Goal: Transaction & Acquisition: Book appointment/travel/reservation

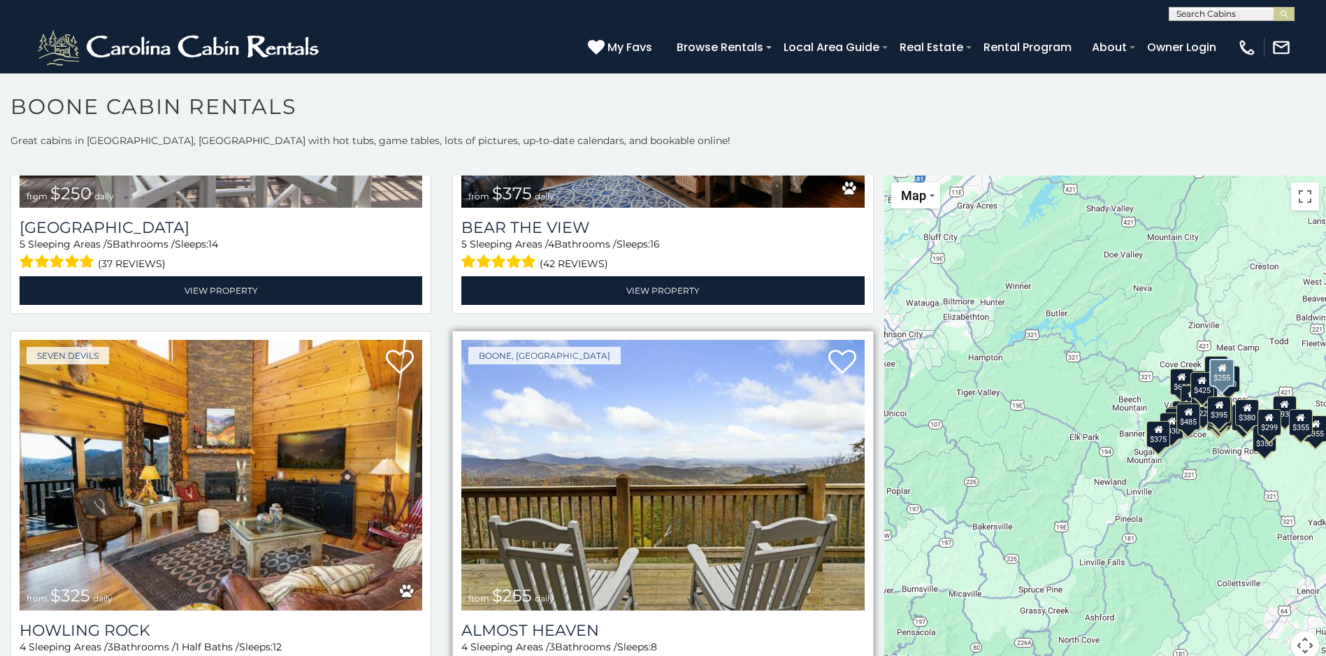
scroll to position [3566, 0]
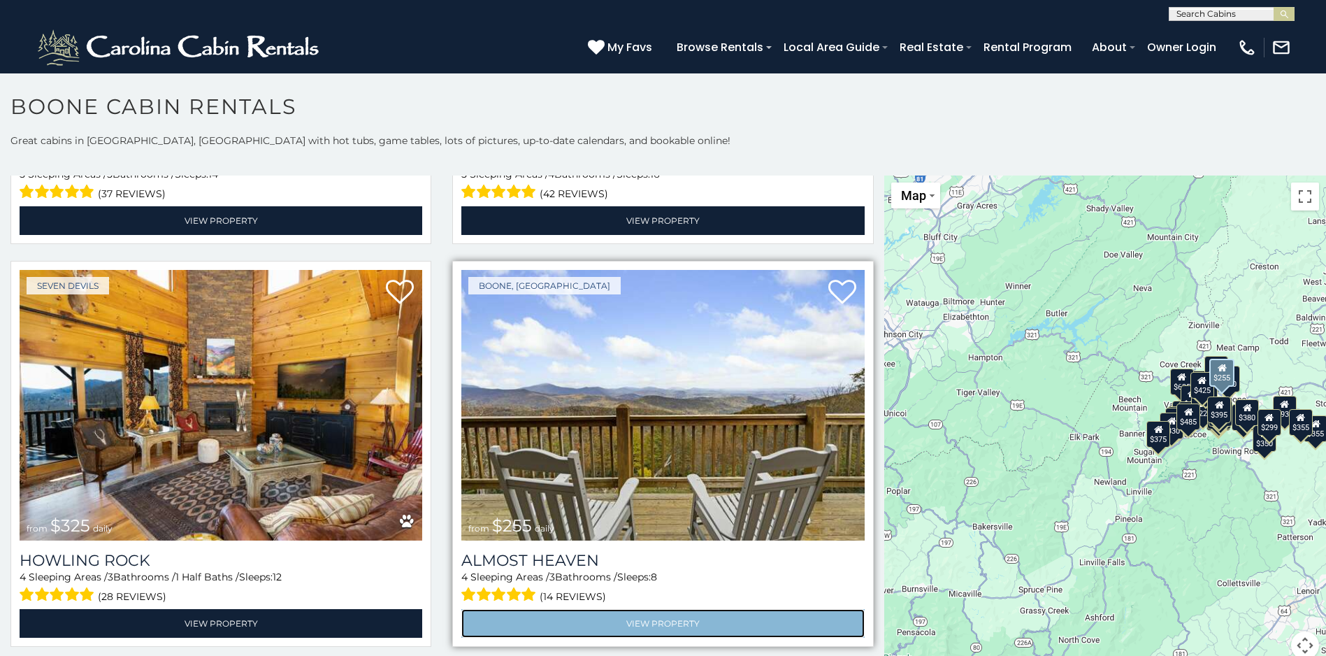
click at [579, 609] on link "View Property" at bounding box center [662, 623] width 403 height 29
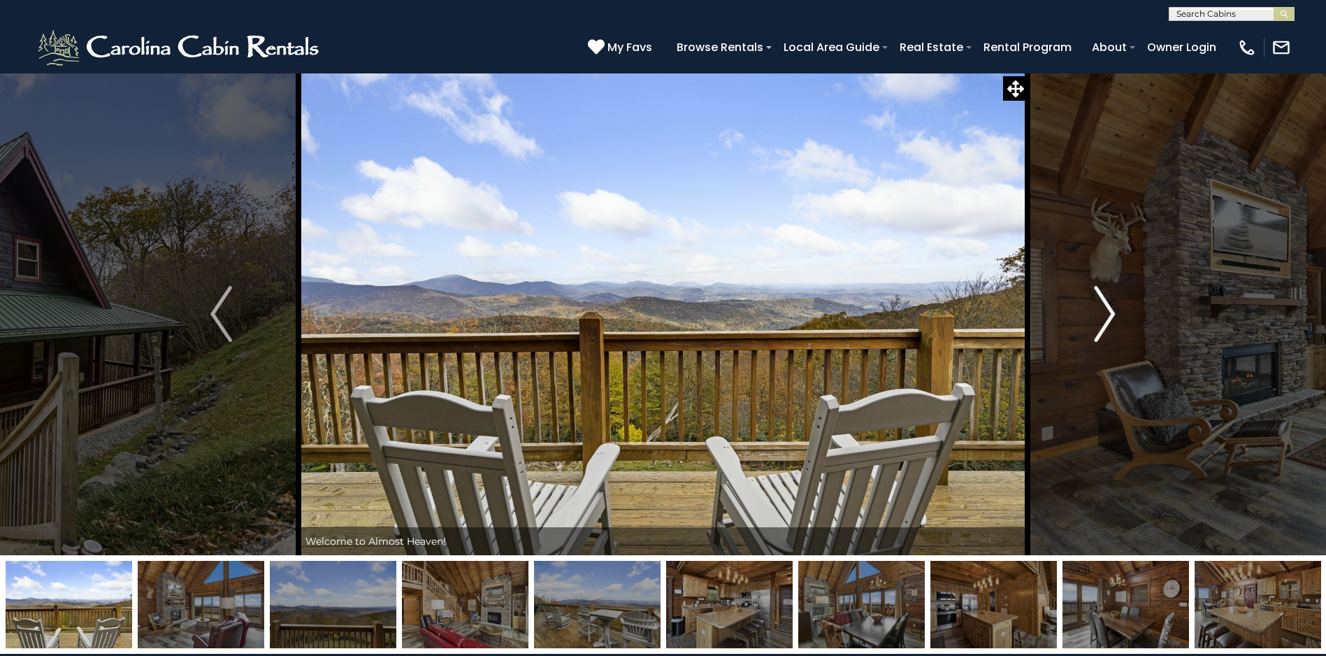
click at [1097, 314] on img "Next" at bounding box center [1104, 314] width 21 height 56
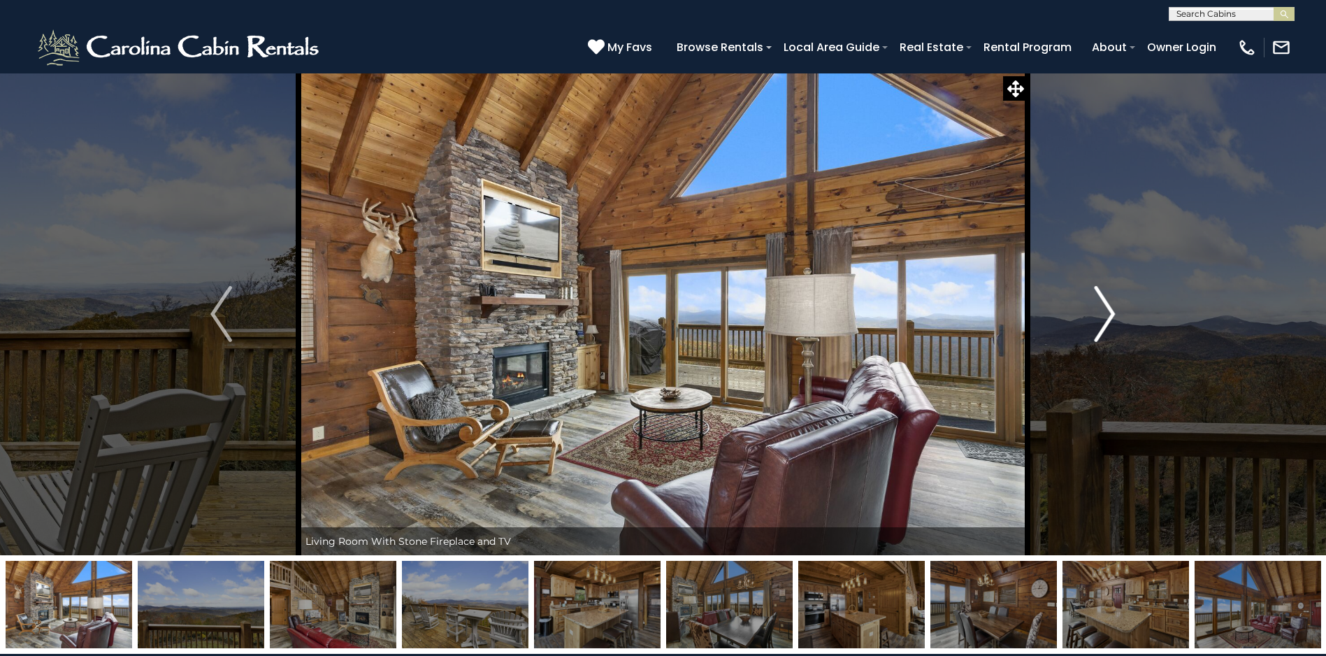
click at [1109, 306] on img "Next" at bounding box center [1104, 314] width 21 height 56
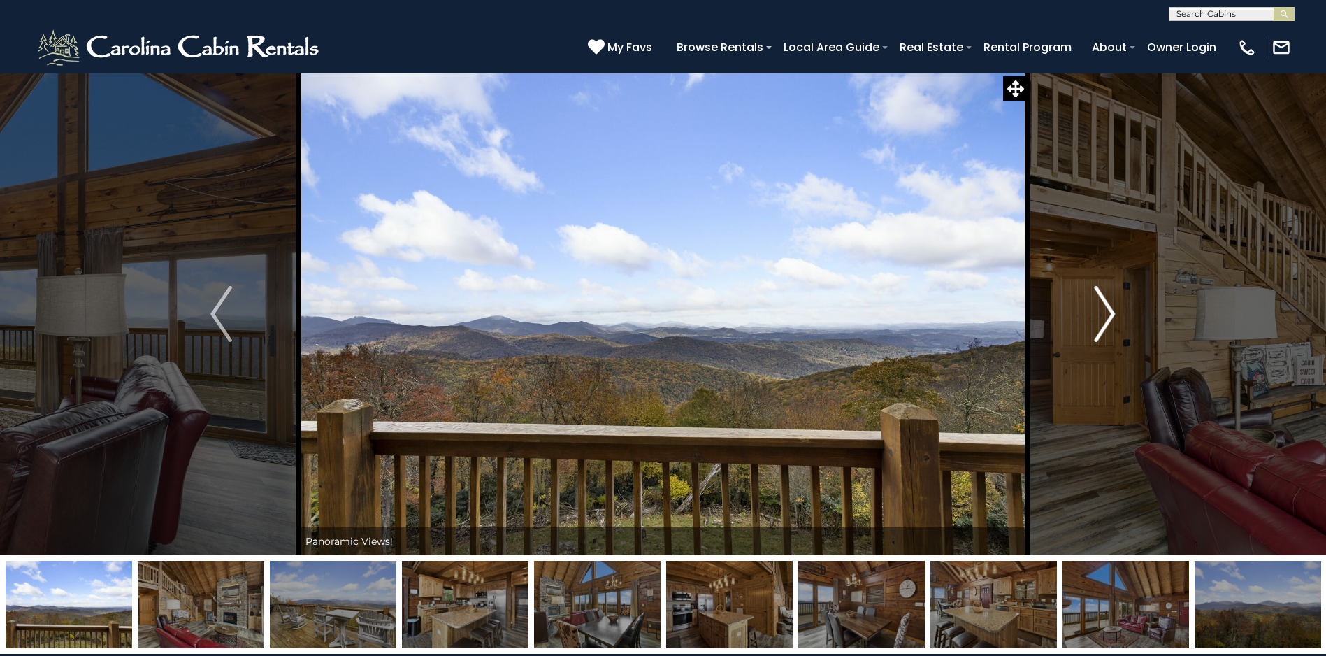
click at [1108, 306] on img "Next" at bounding box center [1104, 314] width 21 height 56
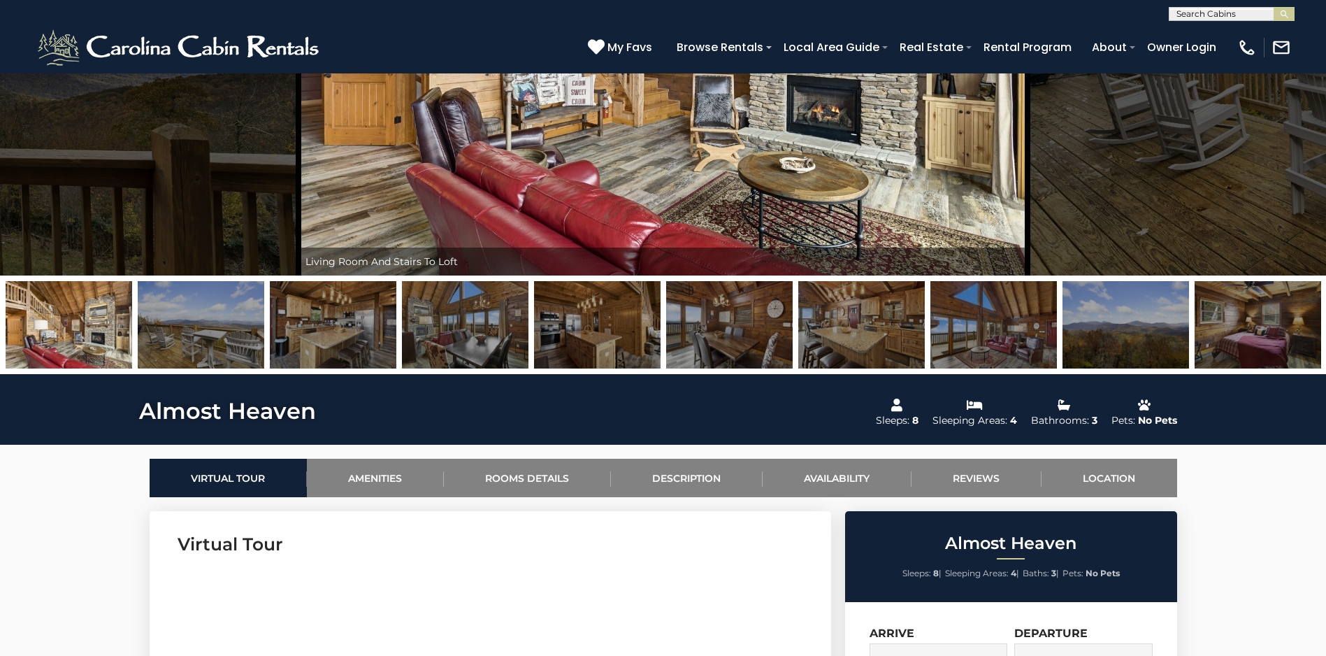
scroll to position [140, 0]
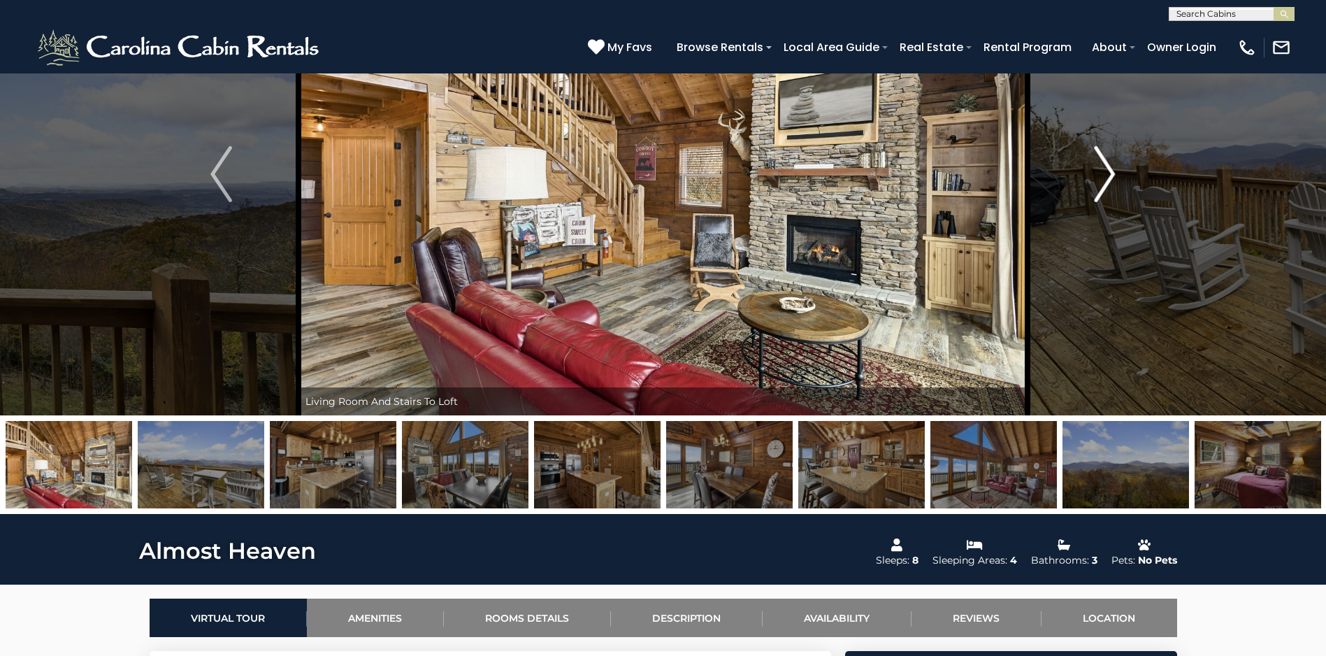
click at [1107, 171] on img "Next" at bounding box center [1104, 174] width 21 height 56
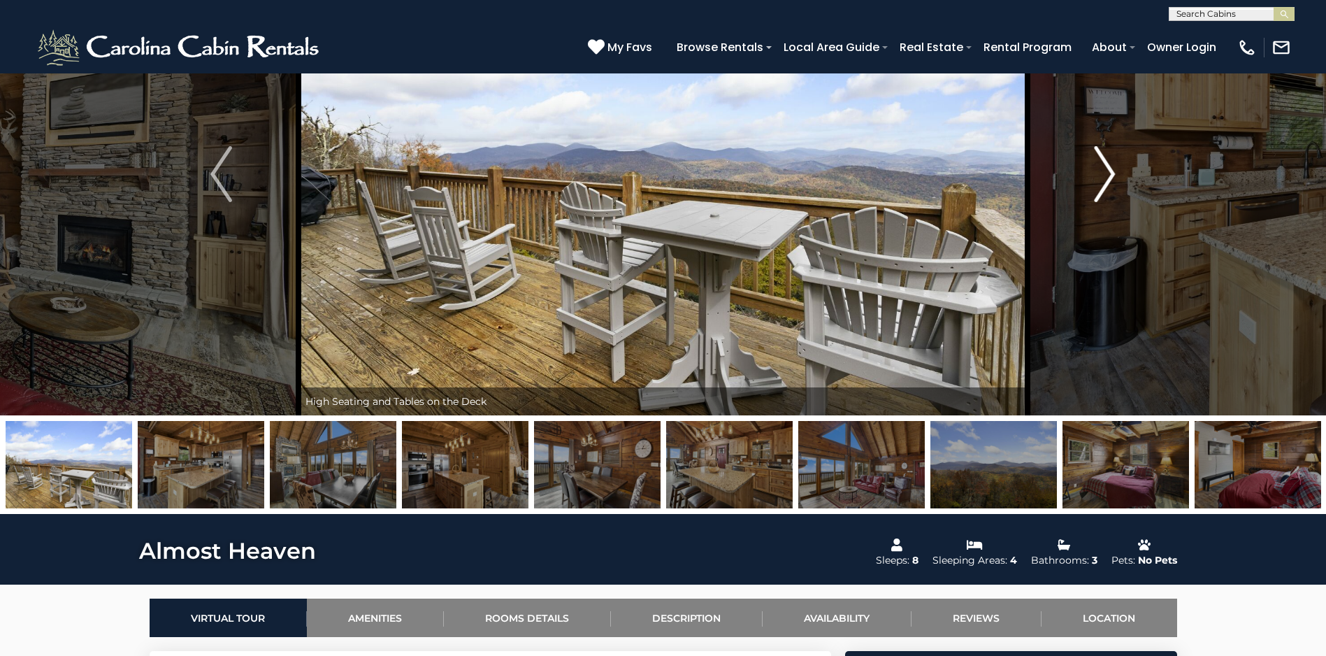
click at [1106, 171] on img "Next" at bounding box center [1104, 174] width 21 height 56
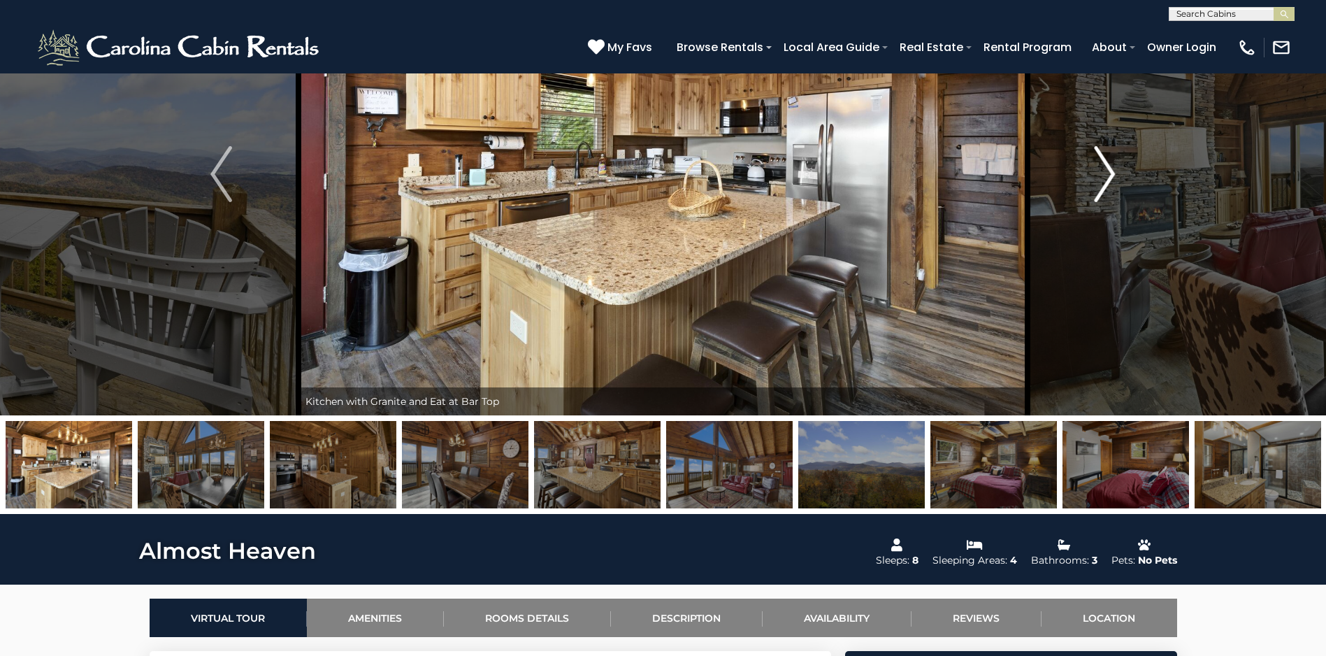
click at [1106, 171] on img "Next" at bounding box center [1104, 174] width 21 height 56
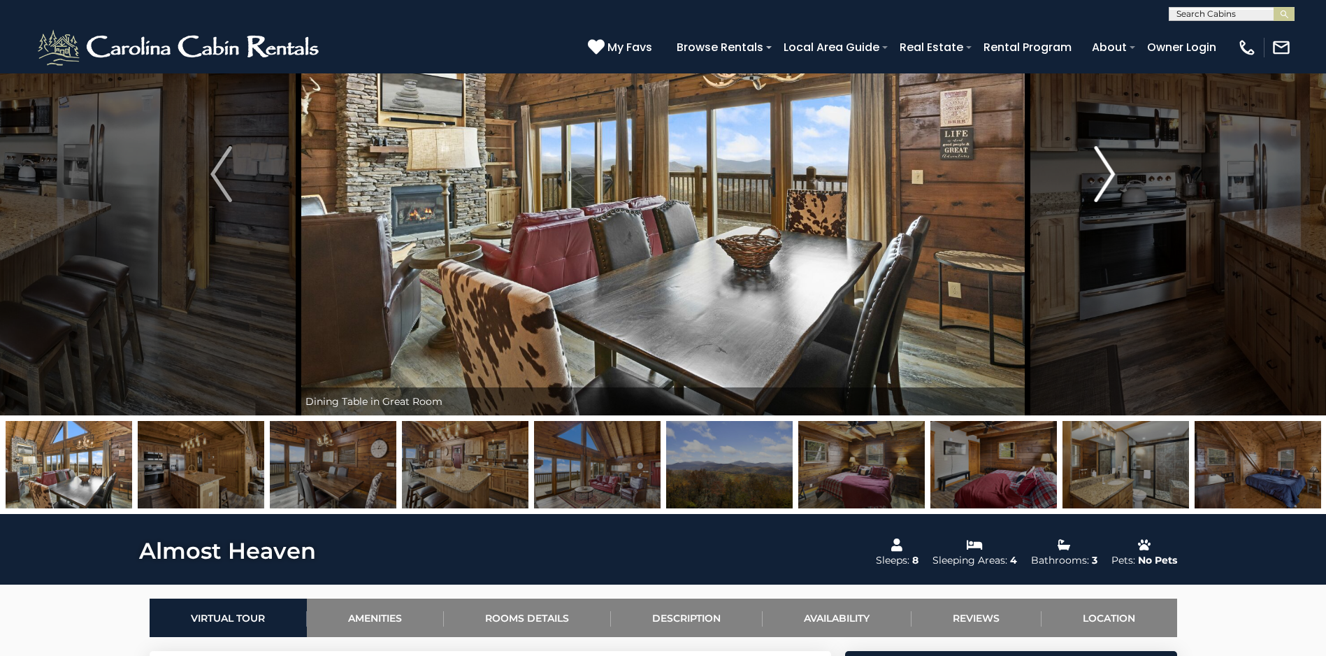
click at [1105, 171] on img "Next" at bounding box center [1104, 174] width 21 height 56
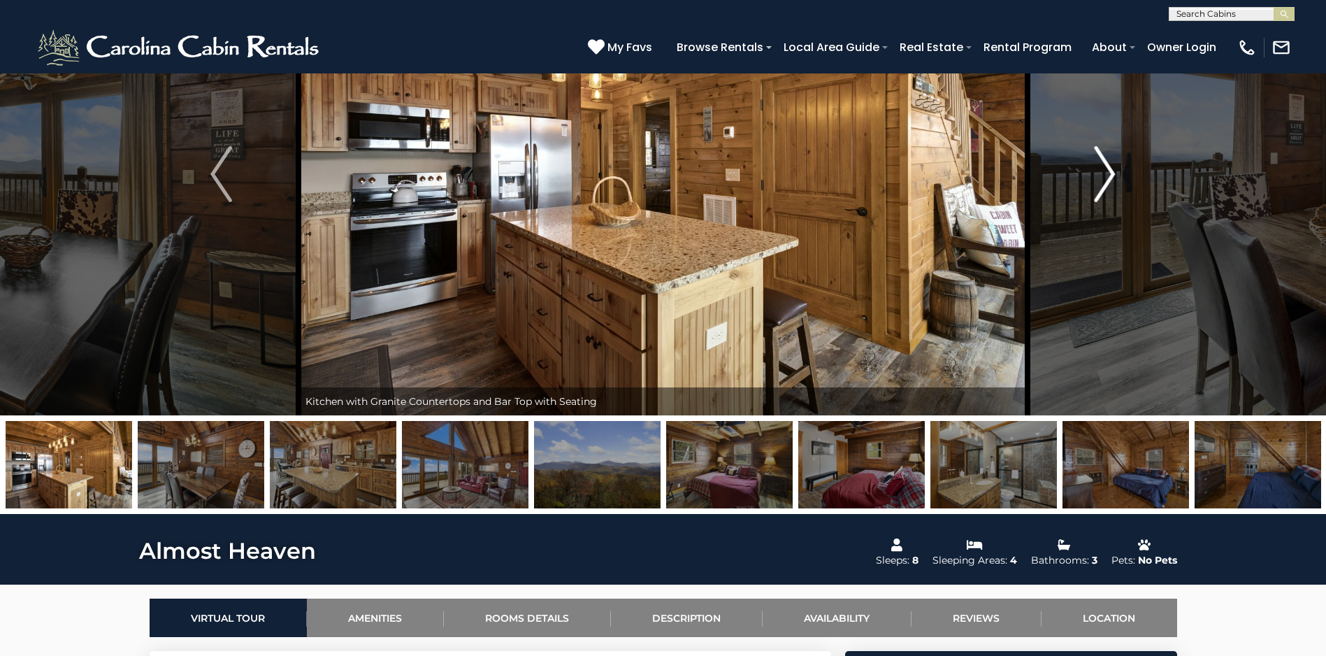
click at [1106, 171] on img "Next" at bounding box center [1104, 174] width 21 height 56
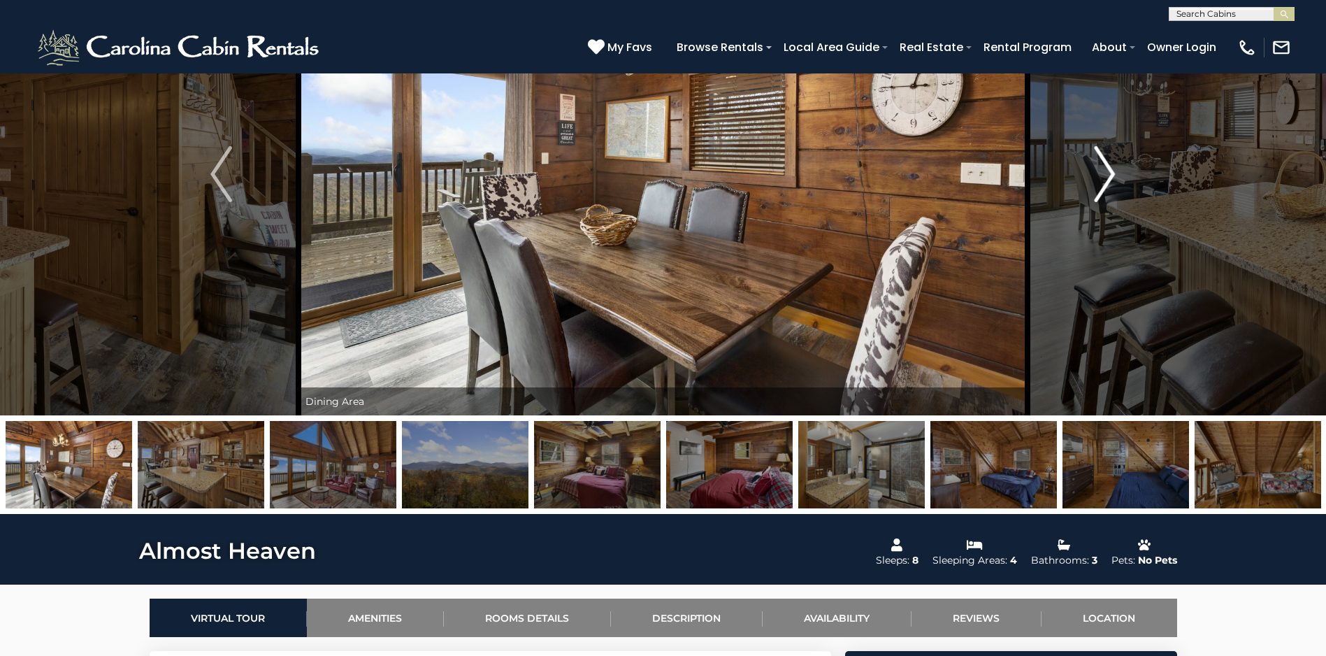
click at [1106, 171] on img "Next" at bounding box center [1104, 174] width 21 height 56
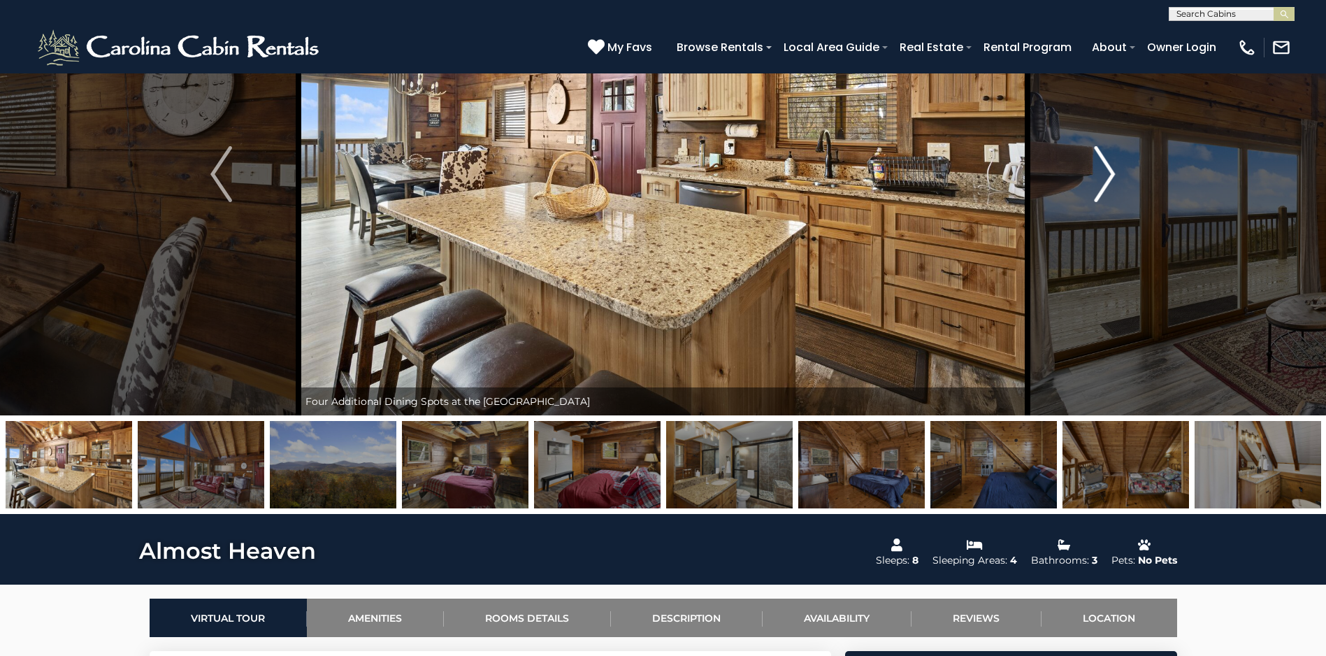
click at [1103, 178] on img "Next" at bounding box center [1104, 174] width 21 height 56
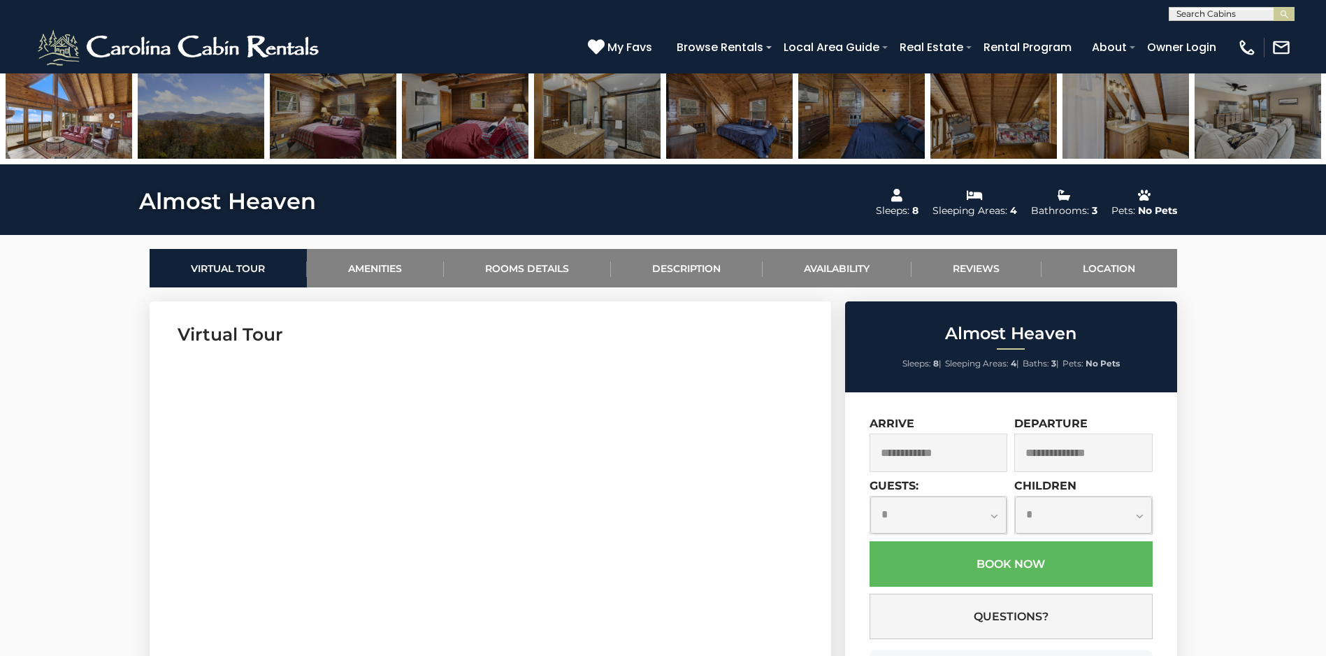
scroll to position [629, 0]
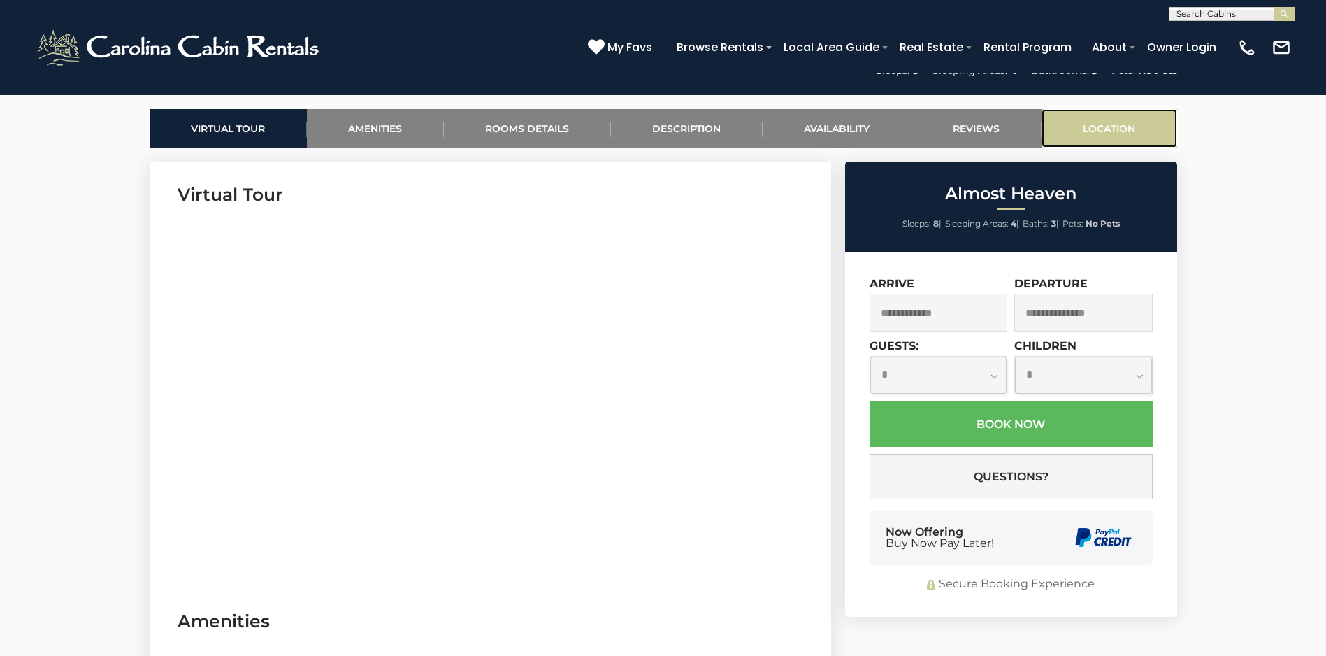
click at [1089, 129] on link "Location" at bounding box center [1110, 128] width 136 height 38
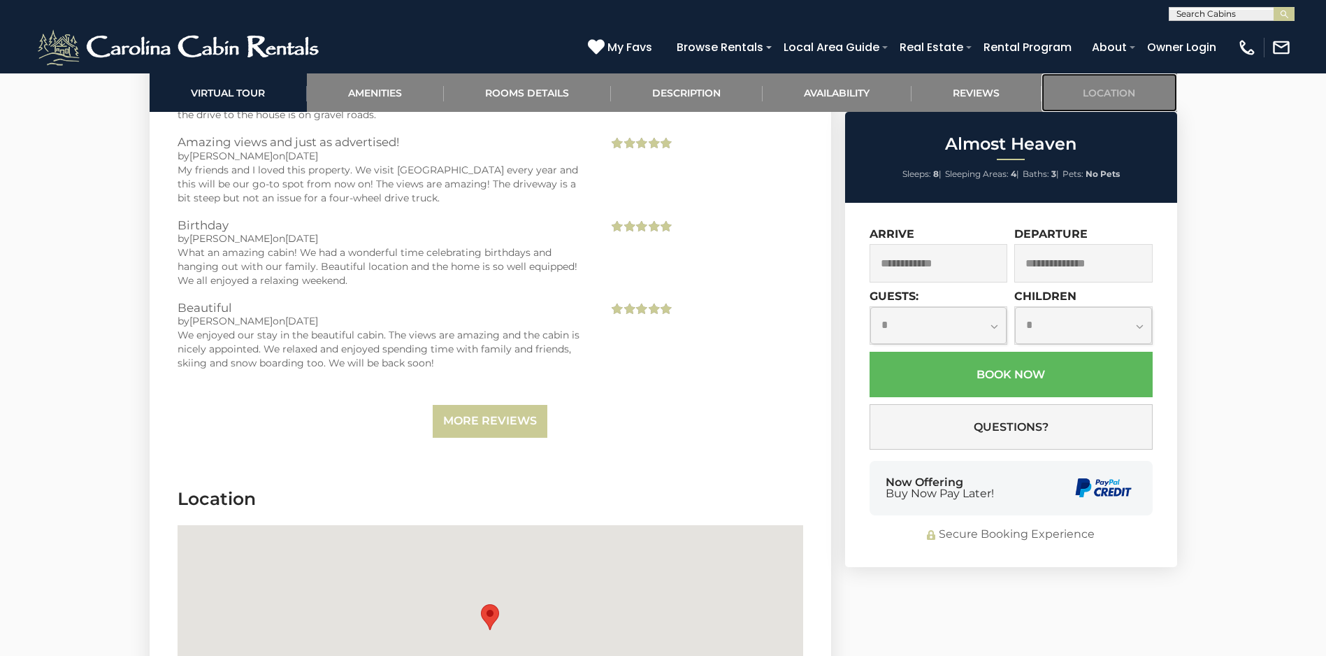
scroll to position [3220, 0]
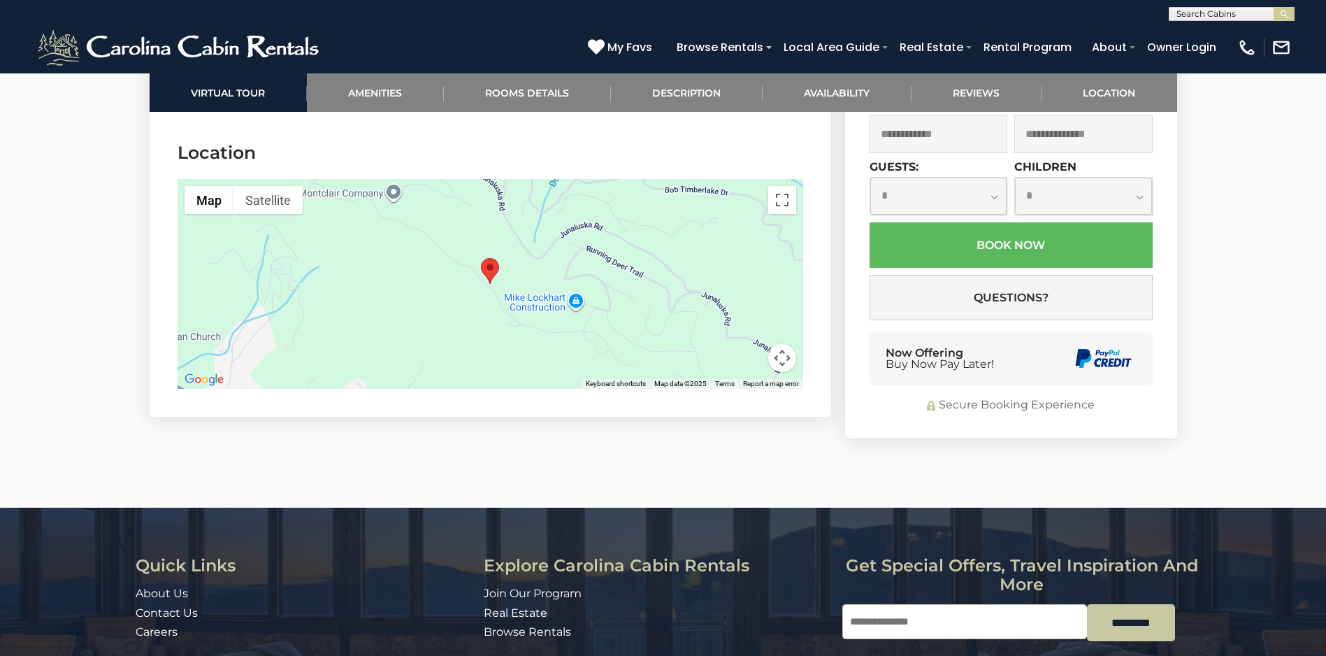
click at [489, 258] on img "Almost Heaven" at bounding box center [490, 271] width 18 height 26
click at [213, 190] on button "Map" at bounding box center [209, 200] width 49 height 28
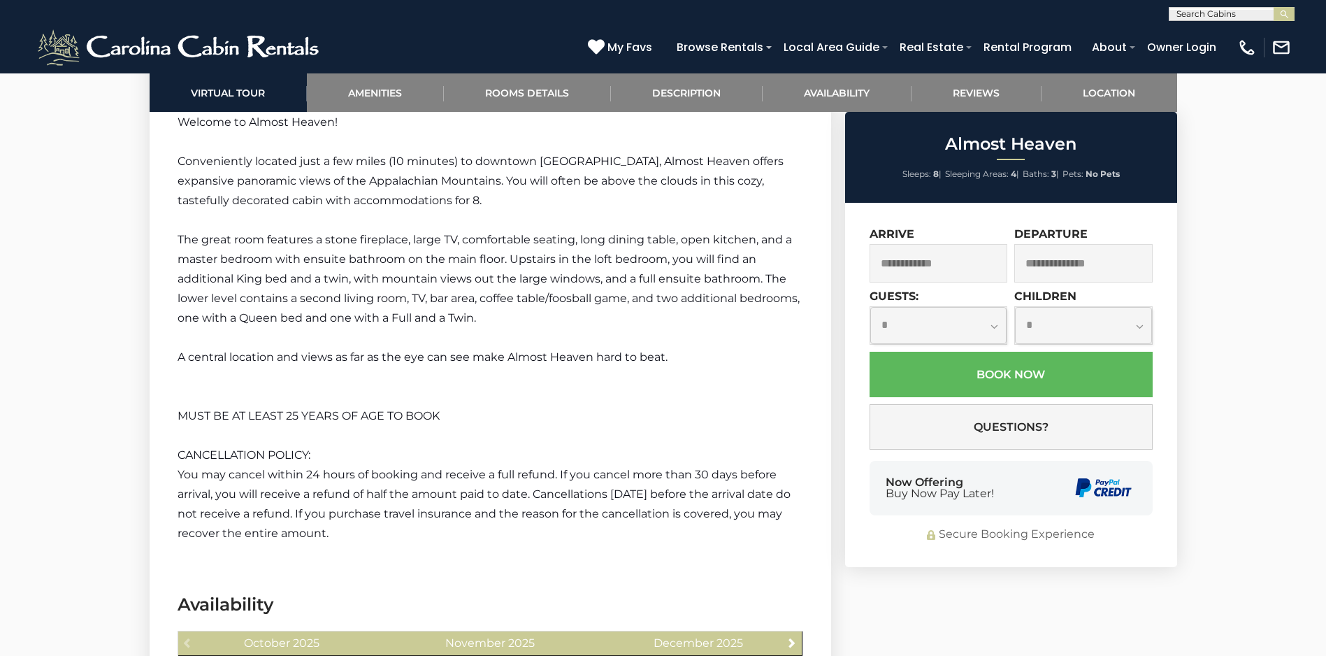
scroll to position [1892, 0]
